Goal: Task Accomplishment & Management: Manage account settings

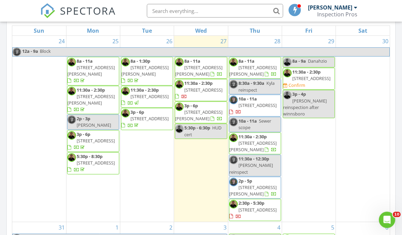
scroll to position [329, 0]
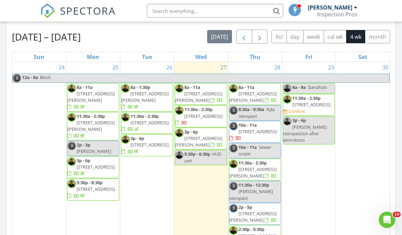
click at [244, 39] on span "button" at bounding box center [244, 37] width 8 height 8
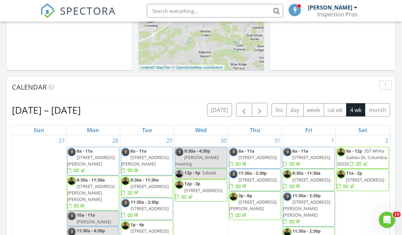
click at [342, 16] on div "Inspection Pros" at bounding box center [337, 14] width 40 height 7
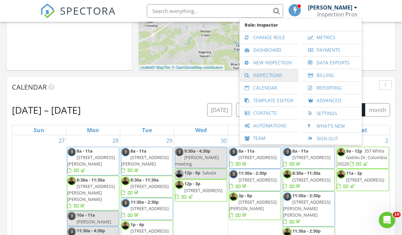
click at [283, 74] on link "Inspections" at bounding box center [269, 75] width 52 height 12
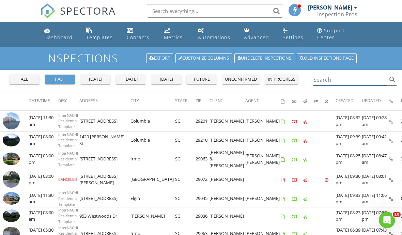
click at [356, 80] on input "Search" at bounding box center [350, 79] width 74 height 11
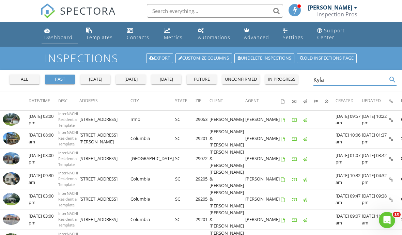
type input "Kyla"
click at [53, 38] on div "Dashboard" at bounding box center [58, 37] width 28 height 6
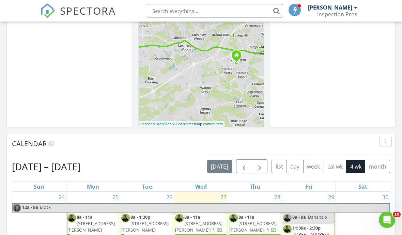
scroll to position [173, 0]
click at [242, 167] on span "button" at bounding box center [244, 166] width 8 height 8
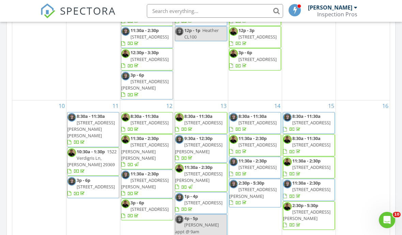
scroll to position [211, 0]
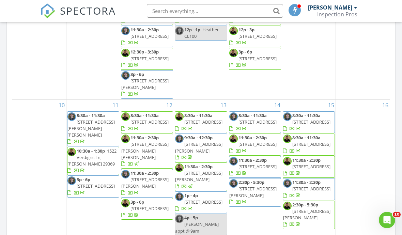
click at [372, 141] on div "16" at bounding box center [363, 168] width 54 height 136
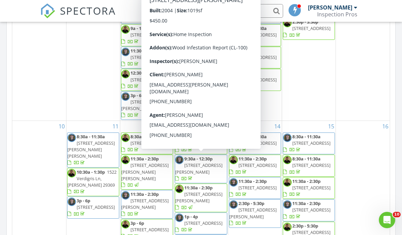
scroll to position [193, 0]
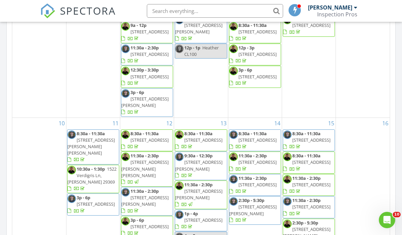
click at [367, 177] on div "16" at bounding box center [363, 186] width 54 height 136
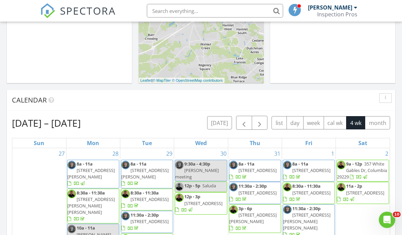
scroll to position [198, 0]
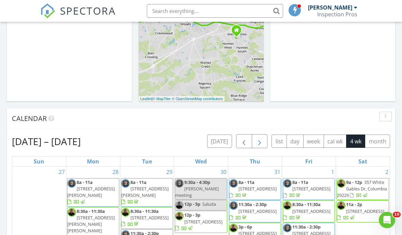
click at [264, 145] on button "button" at bounding box center [260, 141] width 16 height 14
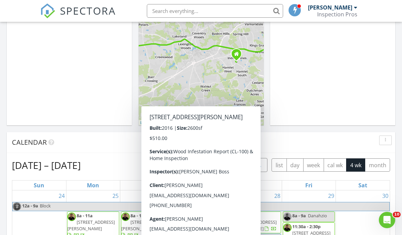
scroll to position [174, 0]
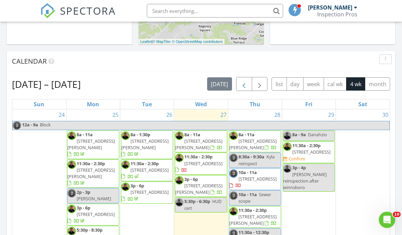
click at [243, 85] on span "button" at bounding box center [244, 84] width 8 height 8
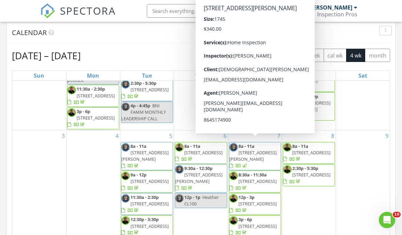
scroll to position [114, 0]
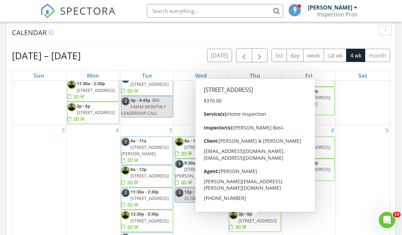
click at [198, 225] on div "6 8a - 11a 220 Viking Dr, Columbia 29229 9:30a - 12:30p 1644 Filbert Ln, Blythe…" at bounding box center [200, 193] width 53 height 137
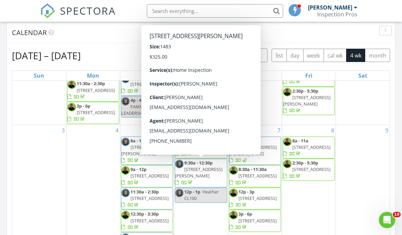
click at [203, 215] on div "6 8a - 11a 220 Viking Dr, Columbia 29229 9:30a - 12:30p 1644 Filbert Ln, Blythe…" at bounding box center [200, 193] width 53 height 137
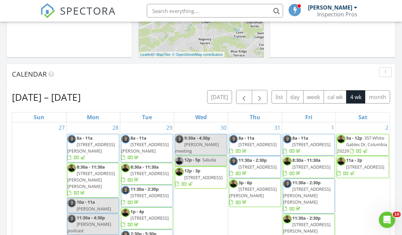
scroll to position [242, 0]
click at [209, 216] on div "30 9:30a - 4:30p Kerri meeting 12p - 5p Saluda 12p - 3p 247 Alamo Cir, Saluda 2…" at bounding box center [200, 201] width 53 height 158
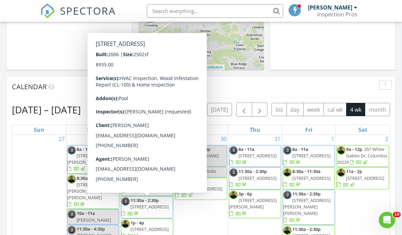
scroll to position [230, 0]
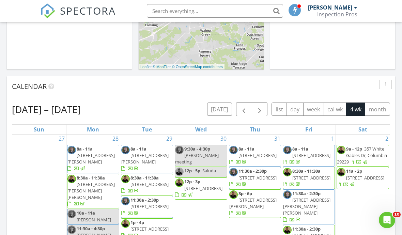
click at [379, 76] on div "Today Brian Hubbard No results found New Inspection New Quote Map 1 2 3 + − Aug…" at bounding box center [201, 175] width 402 height 620
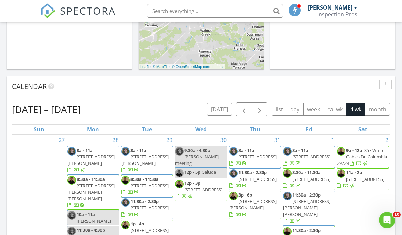
scroll to position [0, 0]
click at [247, 113] on span "button" at bounding box center [244, 109] width 8 height 8
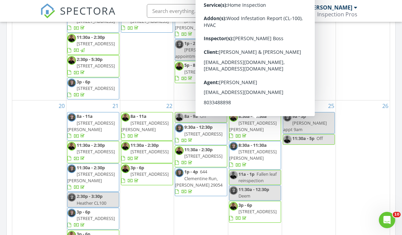
scroll to position [375, 0]
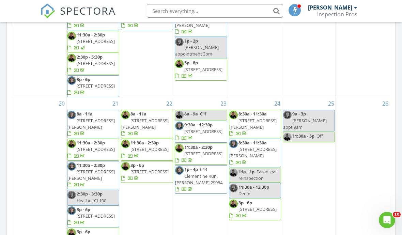
click at [337, 182] on div "26" at bounding box center [363, 177] width 54 height 159
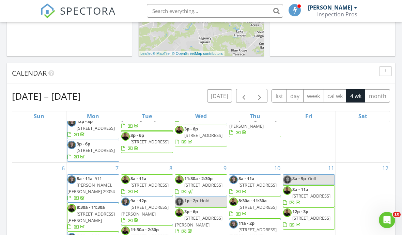
scroll to position [81, 0]
click at [259, 95] on span "button" at bounding box center [259, 96] width 8 height 8
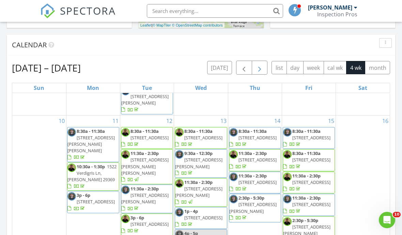
scroll to position [259, 0]
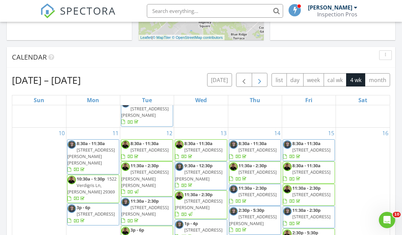
click at [264, 82] on button "button" at bounding box center [260, 80] width 16 height 14
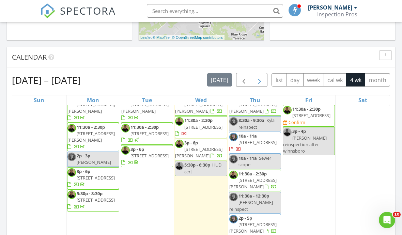
scroll to position [7, 0]
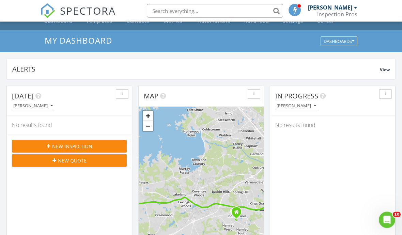
click at [355, 9] on div at bounding box center [355, 7] width 3 height 5
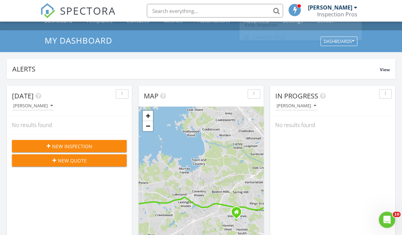
scroll to position [16, 0]
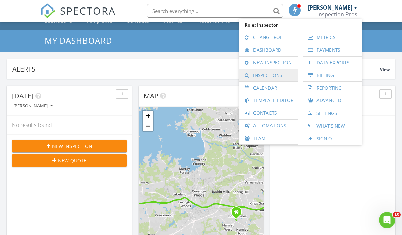
click at [280, 75] on link "Inspections" at bounding box center [269, 75] width 52 height 12
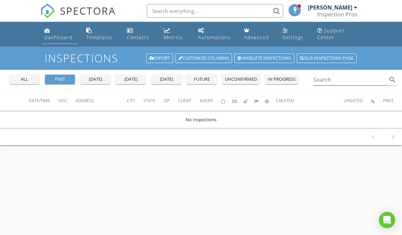
click at [59, 38] on div "Dashboard" at bounding box center [58, 37] width 28 height 6
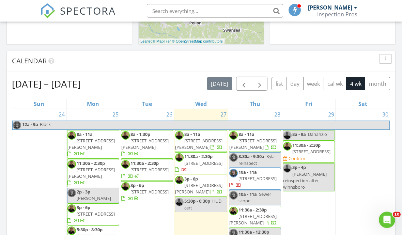
scroll to position [255, 0]
click at [246, 86] on span "button" at bounding box center [244, 84] width 8 height 8
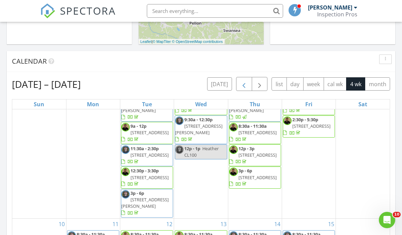
scroll to position [185, 0]
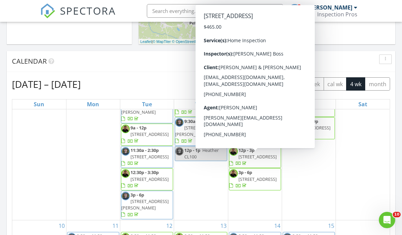
click at [386, 162] on div "9" at bounding box center [363, 151] width 54 height 137
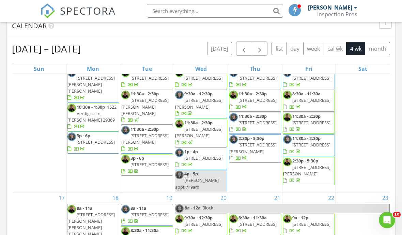
scroll to position [296, 0]
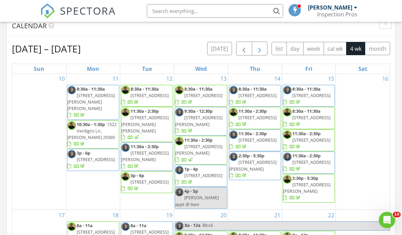
click at [266, 48] on button "button" at bounding box center [260, 49] width 16 height 14
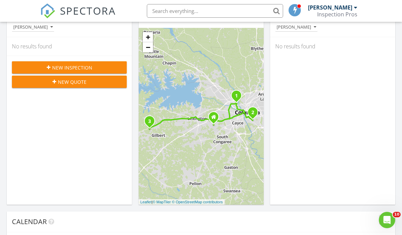
scroll to position [93, 0]
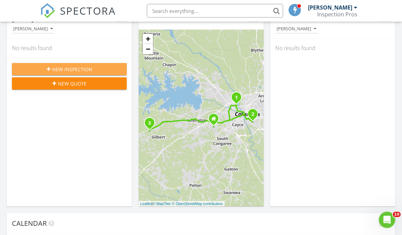
click at [42, 68] on div "New Inspection" at bounding box center [69, 69] width 104 height 7
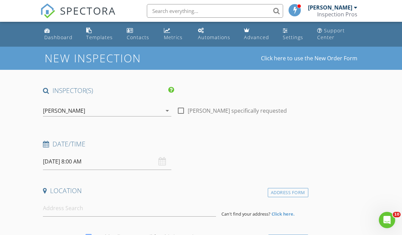
click at [128, 165] on input "08/28/2025 8:00 AM" at bounding box center [107, 161] width 128 height 17
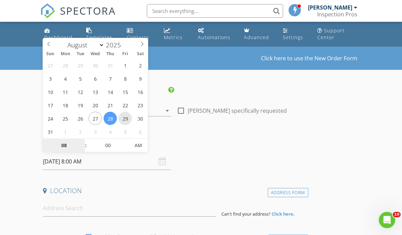
type input "08/29/2025 8:00 AM"
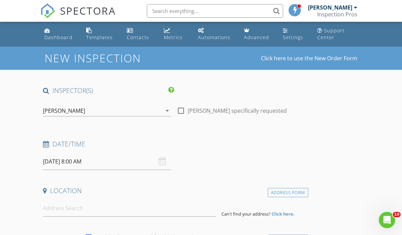
click at [226, 144] on h4 "Date/Time" at bounding box center [174, 144] width 263 height 9
click at [132, 115] on div "[PERSON_NAME]" at bounding box center [102, 110] width 119 height 11
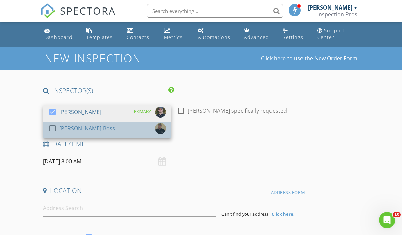
click at [120, 132] on div "check_box_outline_blank Scot Boss" at bounding box center [106, 130] width 117 height 14
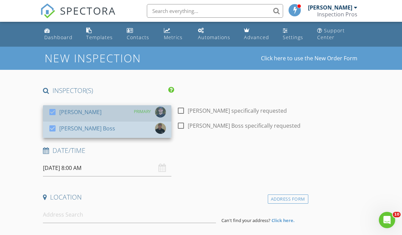
click at [112, 112] on div "check_box Brian Hubbard PRIMARY" at bounding box center [106, 114] width 117 height 14
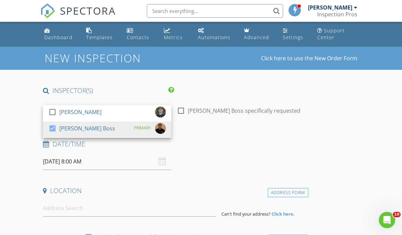
click at [205, 160] on div "Date/Time 08/29/2025 8:00 AM" at bounding box center [174, 155] width 268 height 30
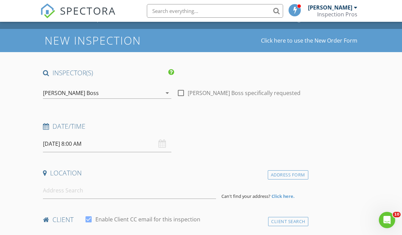
scroll to position [18, 0]
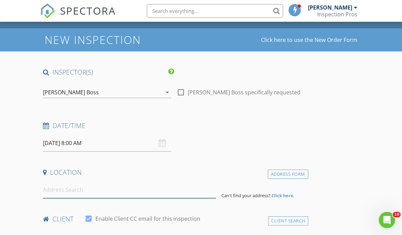
click at [144, 189] on input at bounding box center [129, 190] width 173 height 17
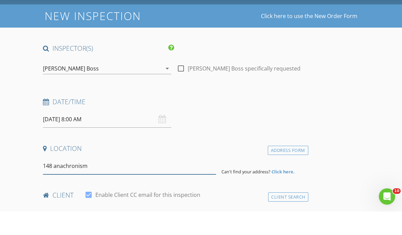
scroll to position [34, 0]
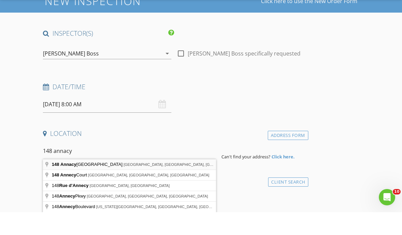
type input "148 Annacy Park Drive, Columbia, SC, USA"
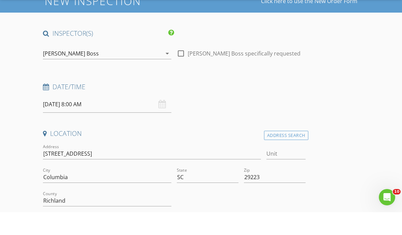
scroll to position [57, 0]
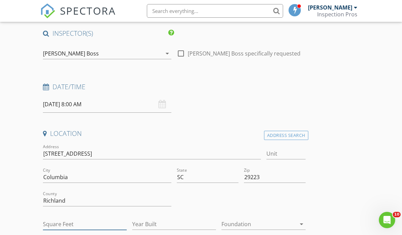
click at [57, 222] on input "Square Feet" at bounding box center [85, 224] width 84 height 11
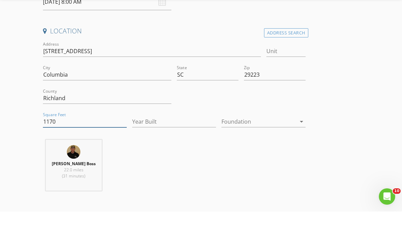
type input "1170"
click at [246, 184] on div "Scot Boss 22.0 miles (31 minutes)" at bounding box center [174, 191] width 268 height 57
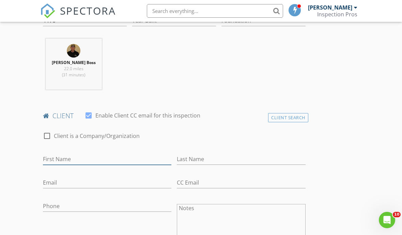
click at [123, 156] on input "First Name" at bounding box center [107, 159] width 128 height 11
type input "Andjenerrio"
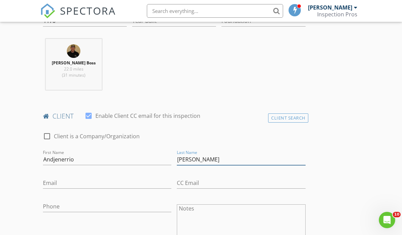
type input "Johnson"
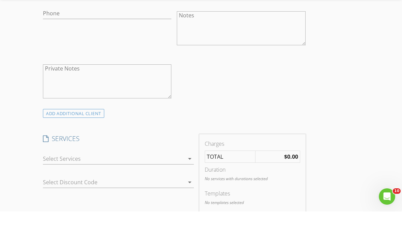
scroll to position [436, 0]
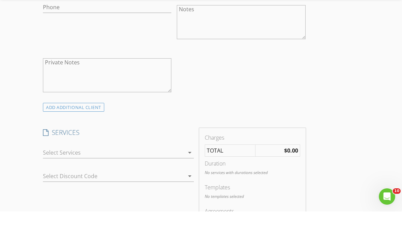
type input "andjenerriojohnson@gmail.com"
click at [169, 171] on div at bounding box center [113, 176] width 141 height 11
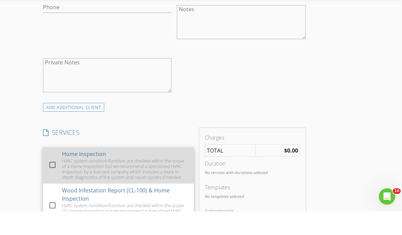
click at [141, 182] on div "HVAC system condition/function are checked within the scope of a Home Inspectio…" at bounding box center [125, 193] width 126 height 22
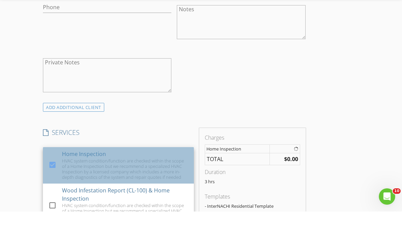
scroll to position [460, 0]
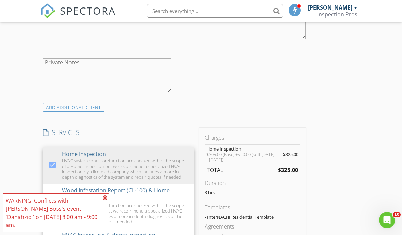
click at [263, 104] on div "ADD ADDITIONAL client" at bounding box center [174, 107] width 268 height 9
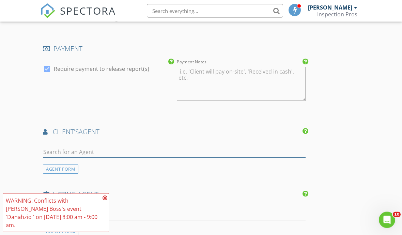
click at [186, 148] on input "text" at bounding box center [174, 152] width 263 height 11
type input "Dana"
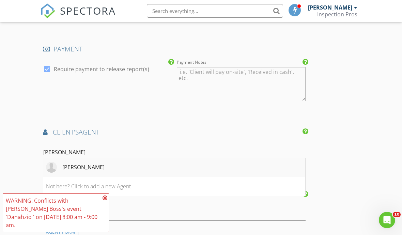
click at [178, 165] on li "Danahzio Thompson" at bounding box center [174, 167] width 262 height 19
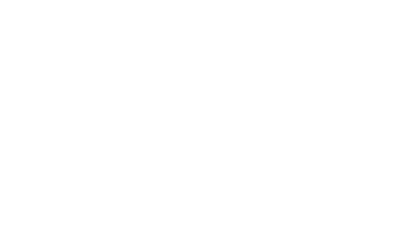
scroll to position [1140, 0]
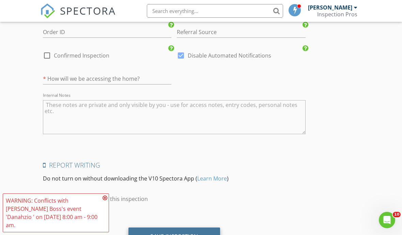
click at [206, 235] on div "Save Inspection" at bounding box center [174, 236] width 92 height 18
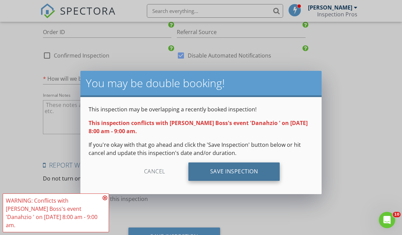
click at [237, 174] on div "Save Inspection" at bounding box center [234, 171] width 92 height 18
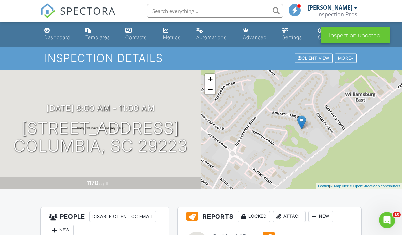
click at [55, 34] on link "Dashboard" at bounding box center [59, 34] width 35 height 19
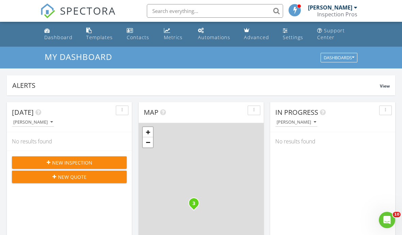
click at [43, 162] on div "New Inspection" at bounding box center [69, 162] width 104 height 7
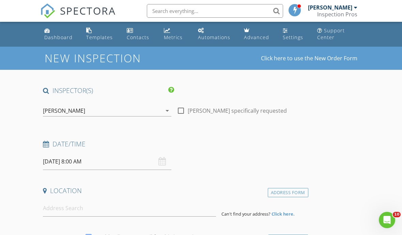
click at [70, 161] on input "[DATE] 8:00 AM" at bounding box center [107, 161] width 128 height 17
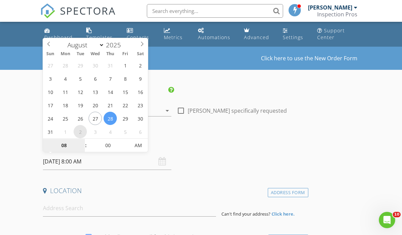
select select "8"
type input "[DATE] 8:00 AM"
type input "10"
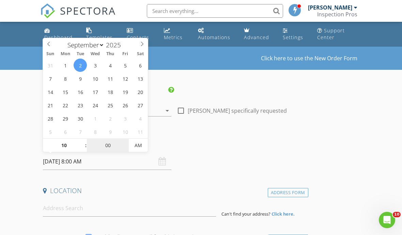
type input "[DATE] 10:00 AM"
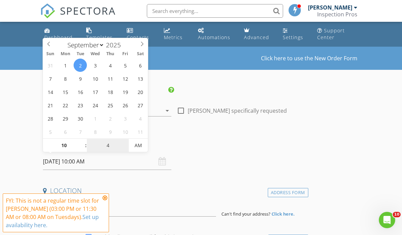
type input "45"
type input "[DATE] 10:45 AM"
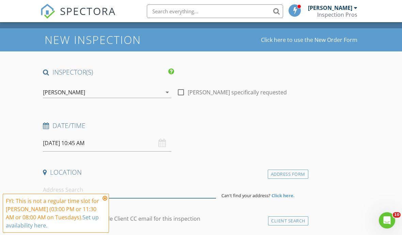
click at [160, 191] on input at bounding box center [129, 189] width 173 height 17
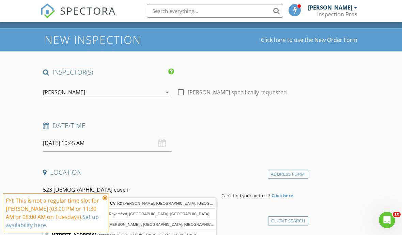
type input "[STREET_ADDRESS][DEMOGRAPHIC_DATA][PERSON_NAME]"
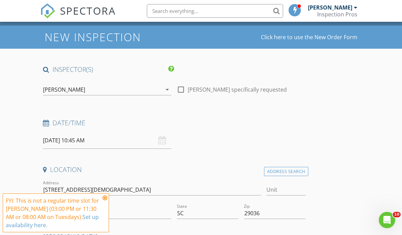
scroll to position [21, 0]
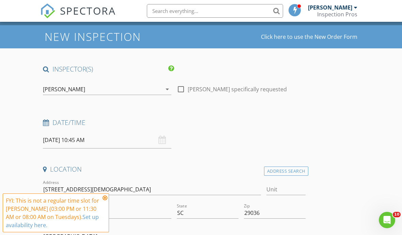
click at [278, 137] on div "Date/Time [DATE] 10:45 AM" at bounding box center [174, 133] width 268 height 30
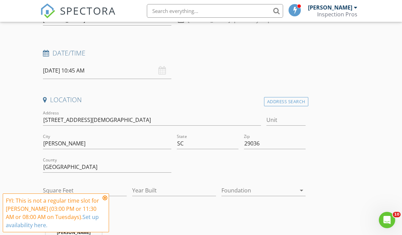
scroll to position [93, 0]
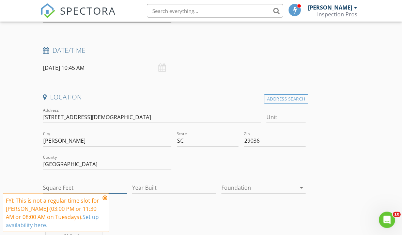
click at [80, 191] on input "Square Feet" at bounding box center [85, 188] width 84 height 11
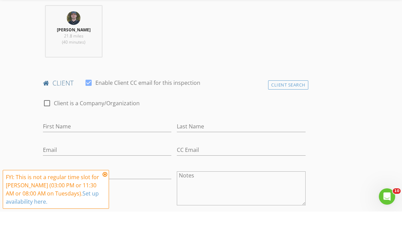
scroll to position [273, 0]
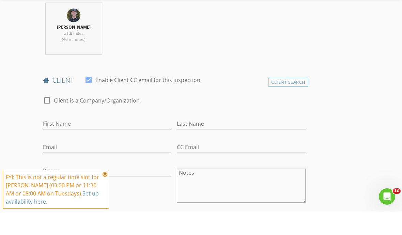
type input "3241"
click at [139, 142] on input "First Name" at bounding box center [107, 147] width 128 height 11
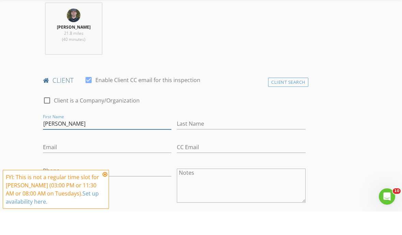
type input "[PERSON_NAME]"
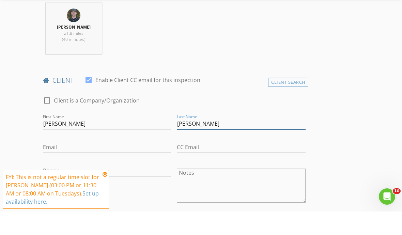
type input "[PERSON_NAME]"
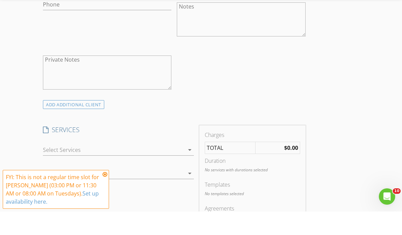
scroll to position [447, 0]
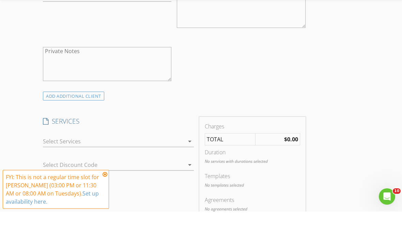
type input "[EMAIL_ADDRESS][DOMAIN_NAME]"
click at [176, 159] on div at bounding box center [113, 164] width 141 height 11
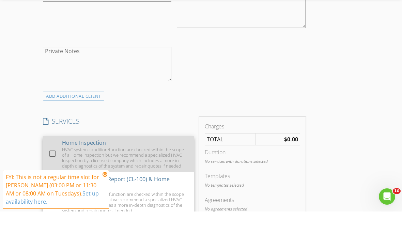
scroll to position [471, 0]
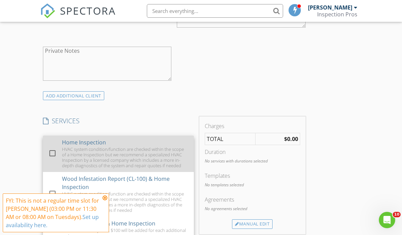
click at [154, 159] on div "HVAC system condition/function are checked within the scope of a Home Inspectio…" at bounding box center [125, 157] width 126 height 22
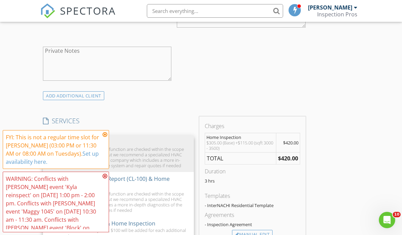
click at [312, 174] on div "INSPECTOR(S) check_box [PERSON_NAME] PRIMARY check_box_outline_blank [PERSON_NA…" at bounding box center [200, 190] width 321 height 1150
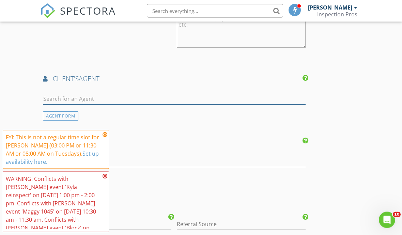
click at [172, 94] on input "text" at bounding box center [174, 99] width 263 height 11
type input "Maggy"
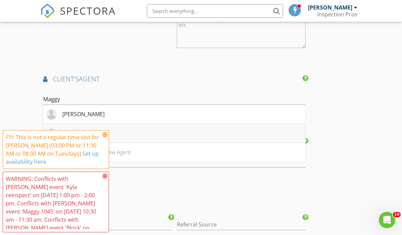
click at [198, 133] on li "[PERSON_NAME]" at bounding box center [174, 133] width 262 height 19
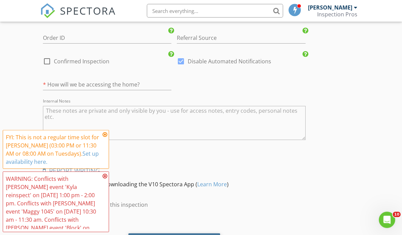
scroll to position [1135, 0]
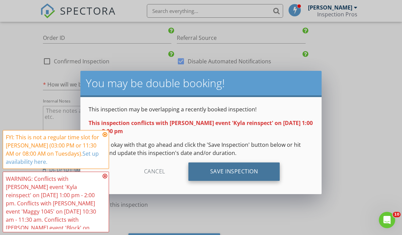
click at [246, 177] on div "Save Inspection" at bounding box center [234, 171] width 92 height 18
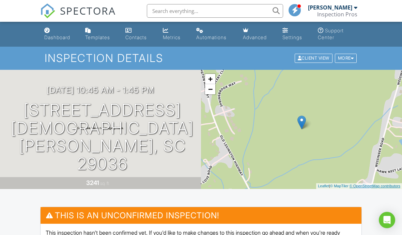
click at [349, 186] on link "© OpenStreetMap contributors" at bounding box center [374, 186] width 51 height 4
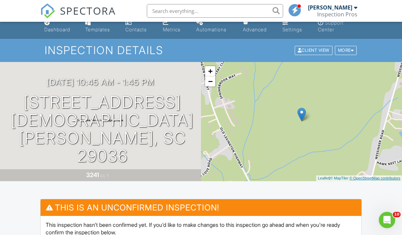
scroll to position [26, 0]
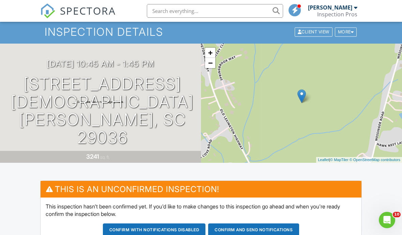
click at [206, 230] on button "Confirm and send notifications" at bounding box center [154, 229] width 103 height 13
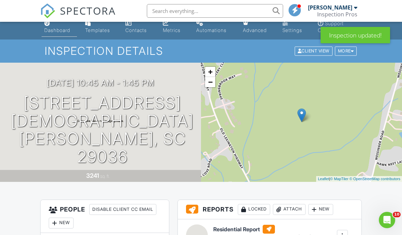
click at [48, 28] on div "Dashboard" at bounding box center [57, 30] width 26 height 6
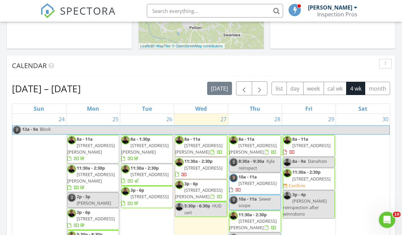
scroll to position [259, 0]
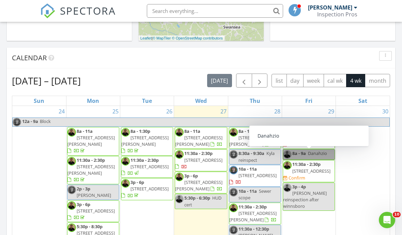
click at [316, 154] on link "8a - 9a Danahzio" at bounding box center [309, 154] width 52 height 11
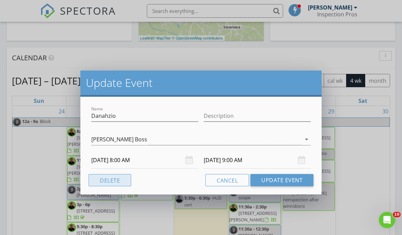
click at [122, 185] on button "Delete" at bounding box center [110, 180] width 43 height 12
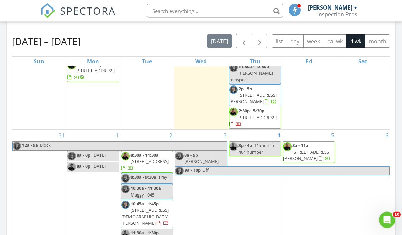
scroll to position [298, 0]
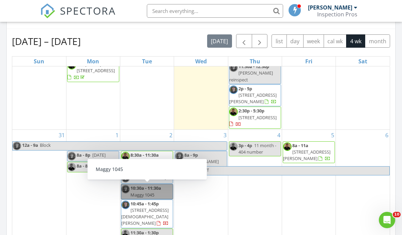
click at [161, 191] on link "10:30a - 11:30a Maggy 1045" at bounding box center [147, 191] width 52 height 15
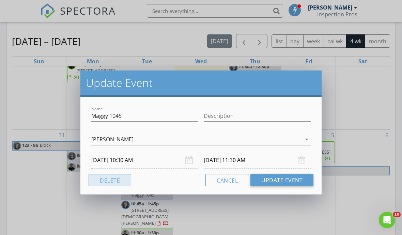
click at [123, 180] on button "Delete" at bounding box center [110, 180] width 43 height 12
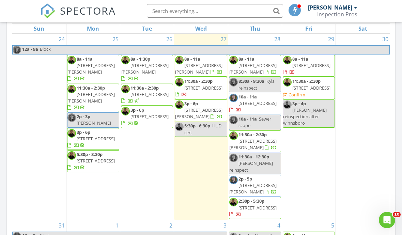
scroll to position [328, 0]
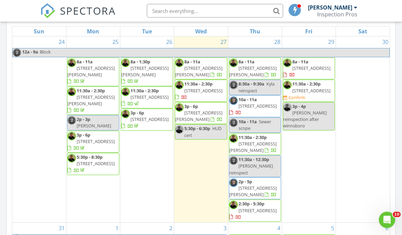
click at [337, 10] on div "[PERSON_NAME]" at bounding box center [330, 7] width 44 height 7
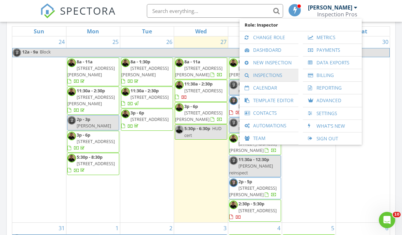
click at [284, 76] on link "Inspections" at bounding box center [269, 75] width 52 height 12
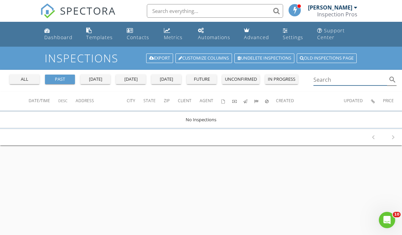
click at [344, 78] on input "Search" at bounding box center [350, 79] width 74 height 11
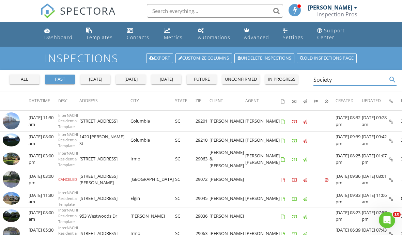
type input "Society"
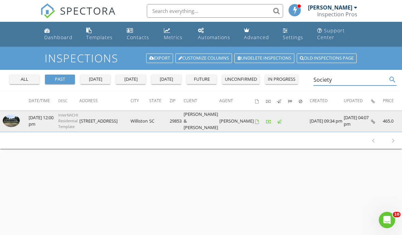
click at [13, 127] on img at bounding box center [11, 120] width 17 height 13
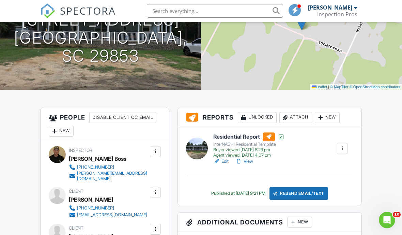
scroll to position [100, 0]
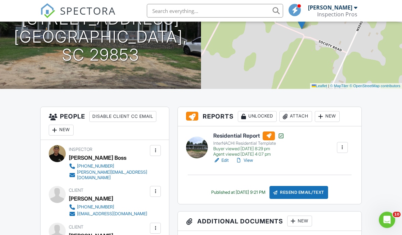
click at [48, 15] on img at bounding box center [47, 10] width 15 height 15
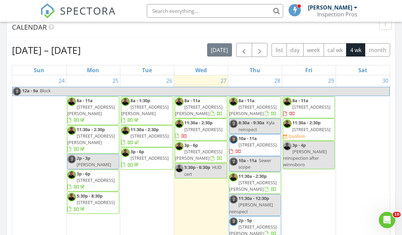
scroll to position [283, 0]
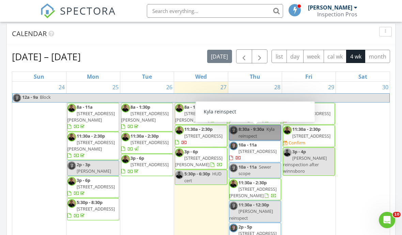
click at [267, 135] on link "8:30a - 9:30a Kyla reinspect" at bounding box center [255, 132] width 52 height 15
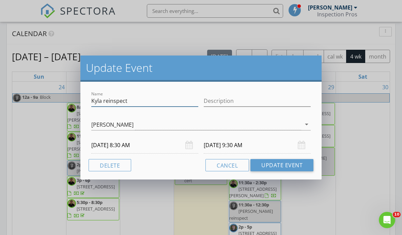
click at [100, 105] on input "Kyla reinspect" at bounding box center [144, 100] width 107 height 11
click at [99, 104] on input "Kyla reinspect" at bounding box center [144, 100] width 107 height 11
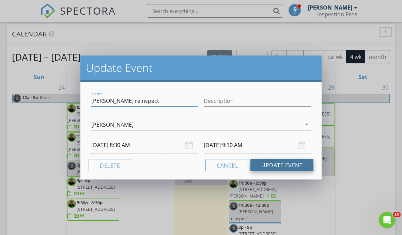
type input "Adrianna reinspect"
click at [294, 164] on button "Update Event" at bounding box center [281, 165] width 63 height 12
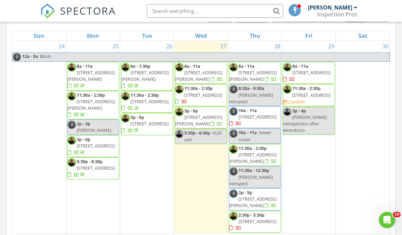
scroll to position [324, 0]
